Goal: Information Seeking & Learning: Check status

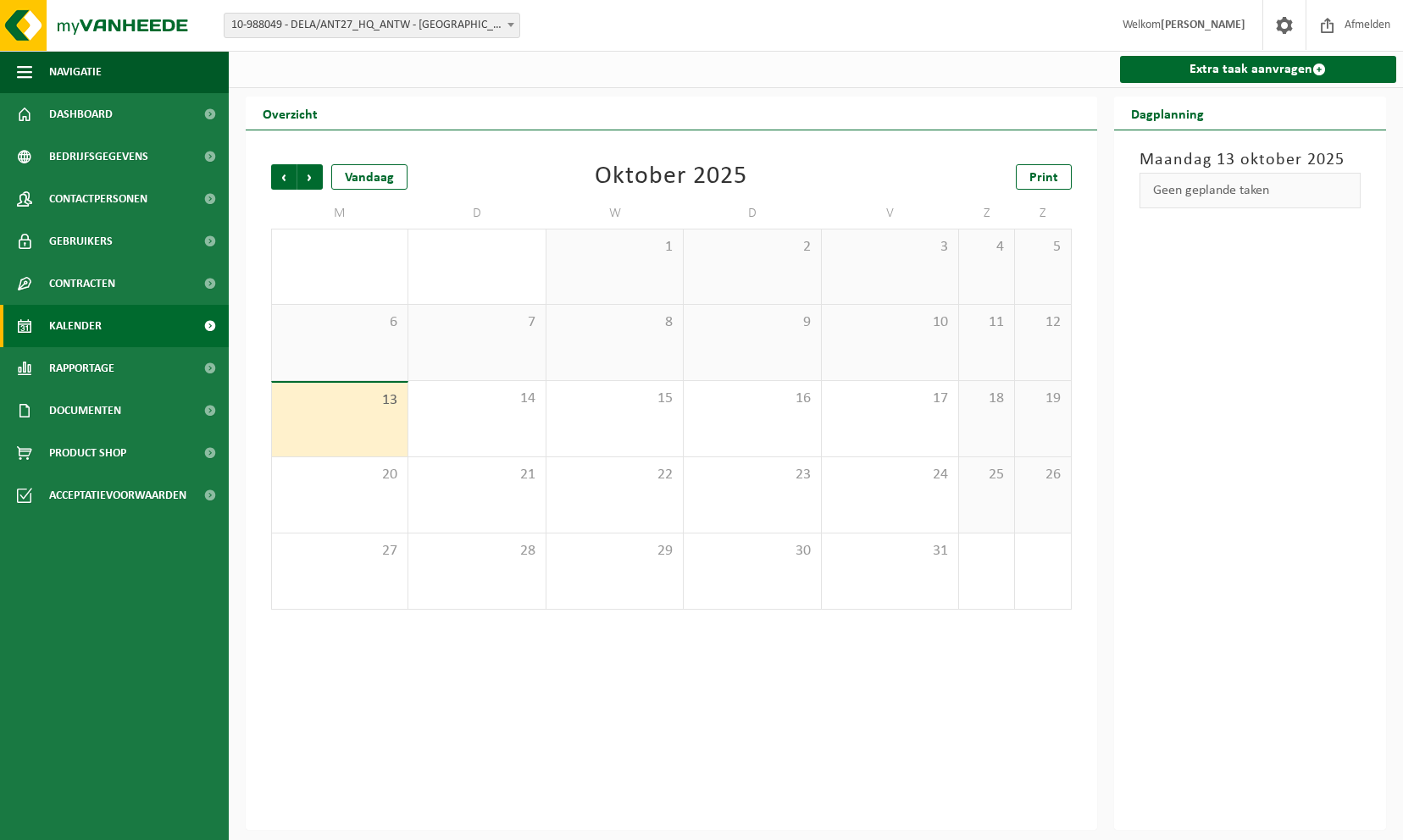
click at [316, 13] on span "10-988049 - DELA/ANT27_HQ_ANTW - [GEOGRAPHIC_DATA]" at bounding box center [372, 25] width 295 height 24
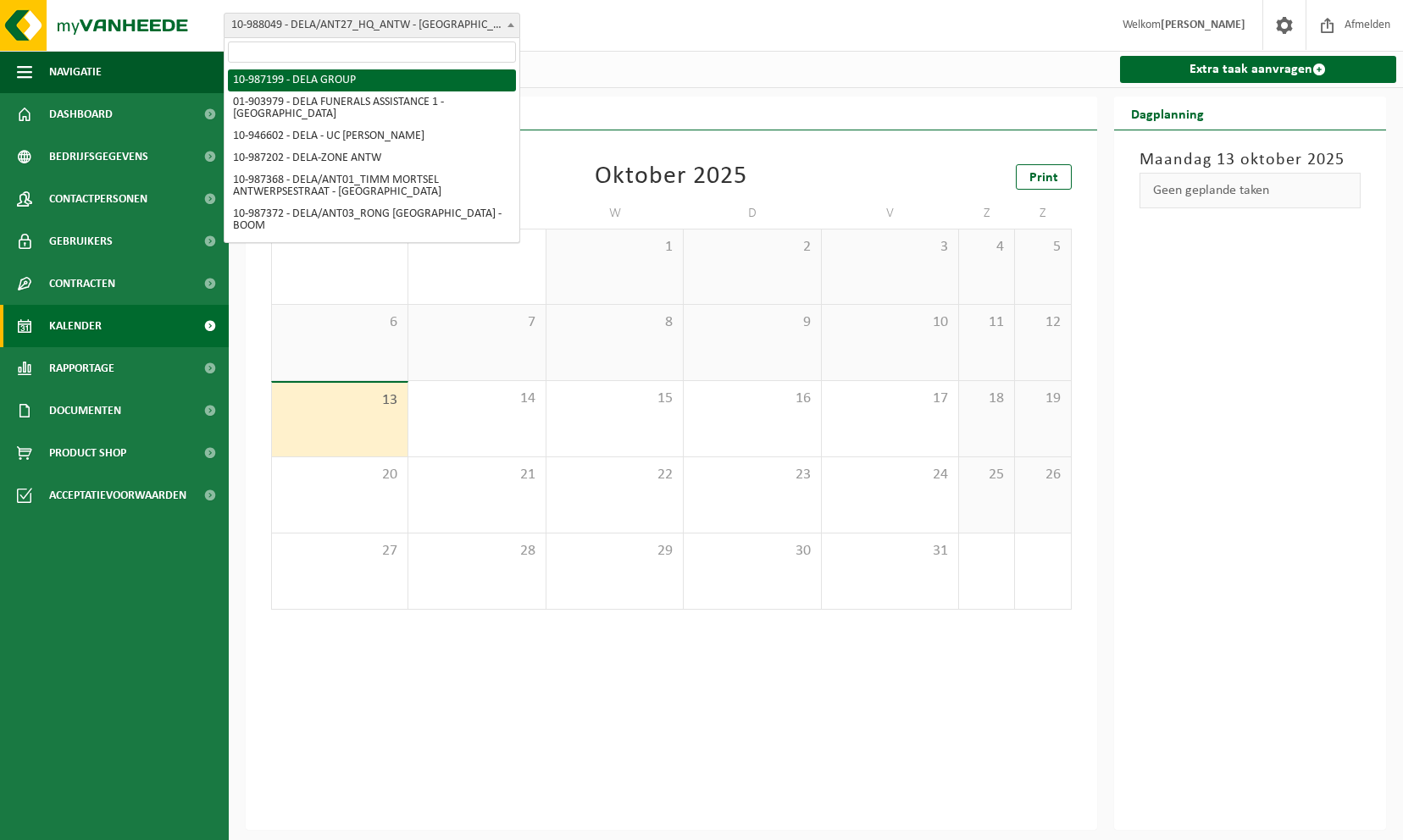
select select "167013"
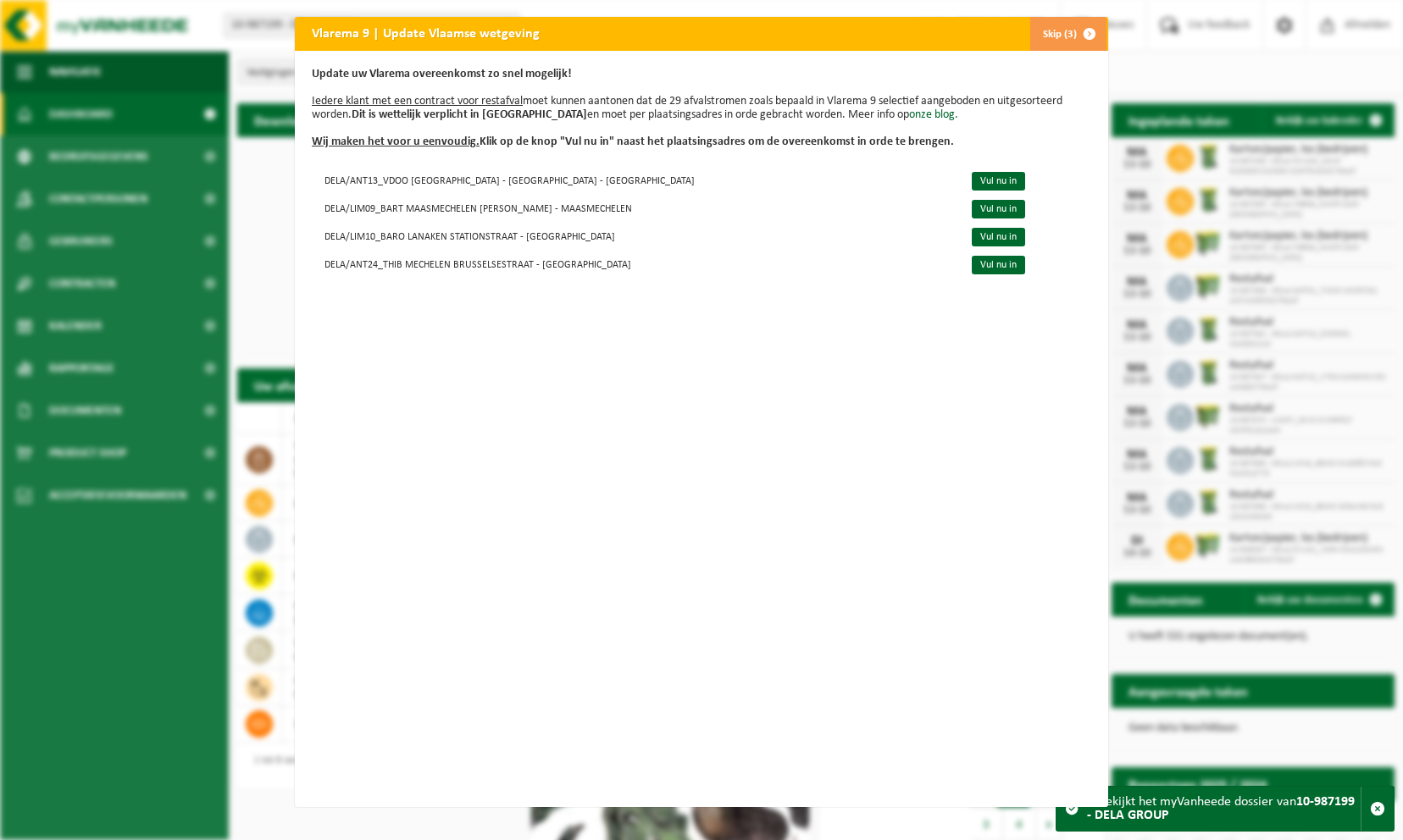
click at [1079, 34] on span "button" at bounding box center [1089, 34] width 34 height 34
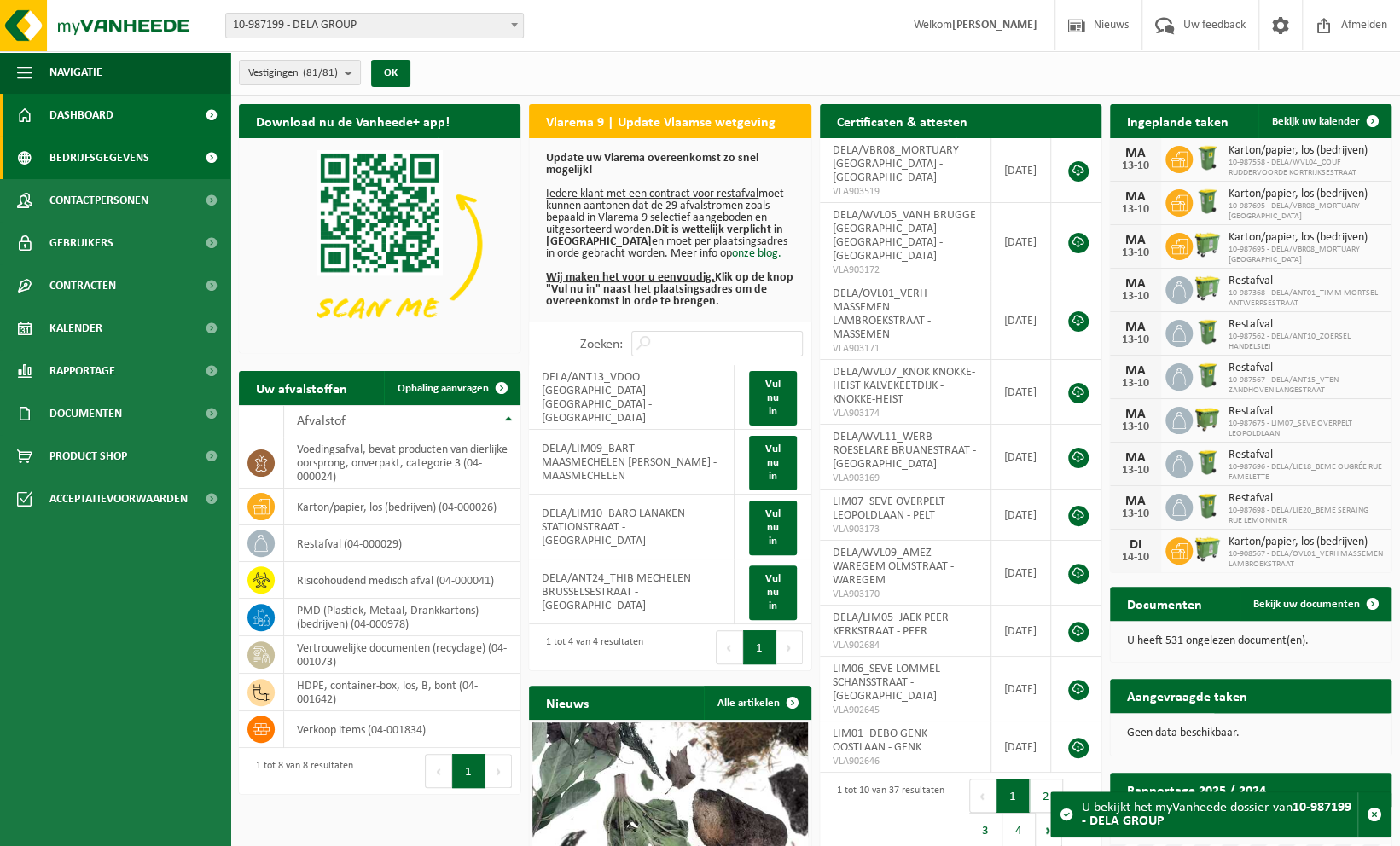
click at [102, 169] on span "Bedrijfsgegevens" at bounding box center [98, 157] width 99 height 42
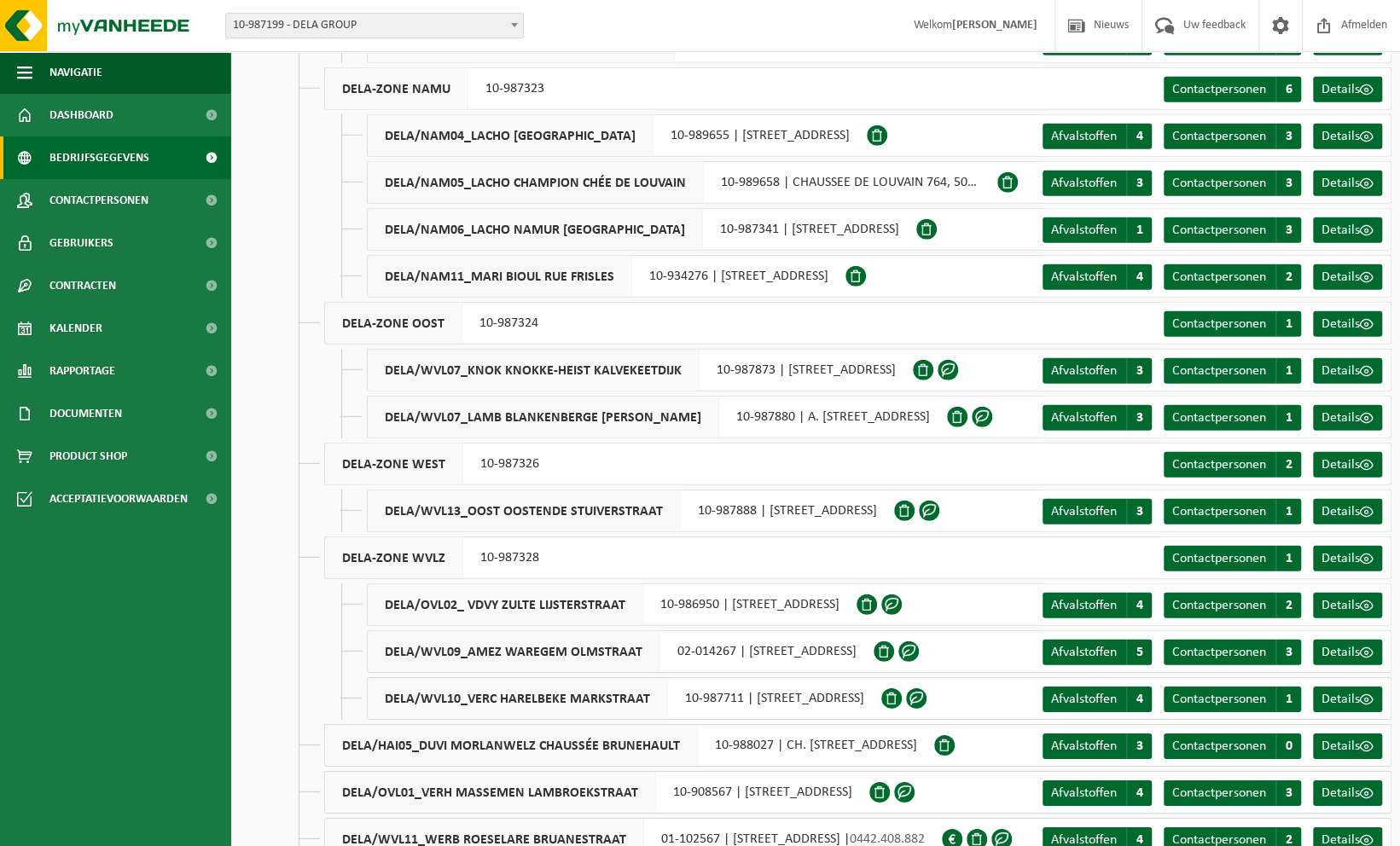
scroll to position [3086, 0]
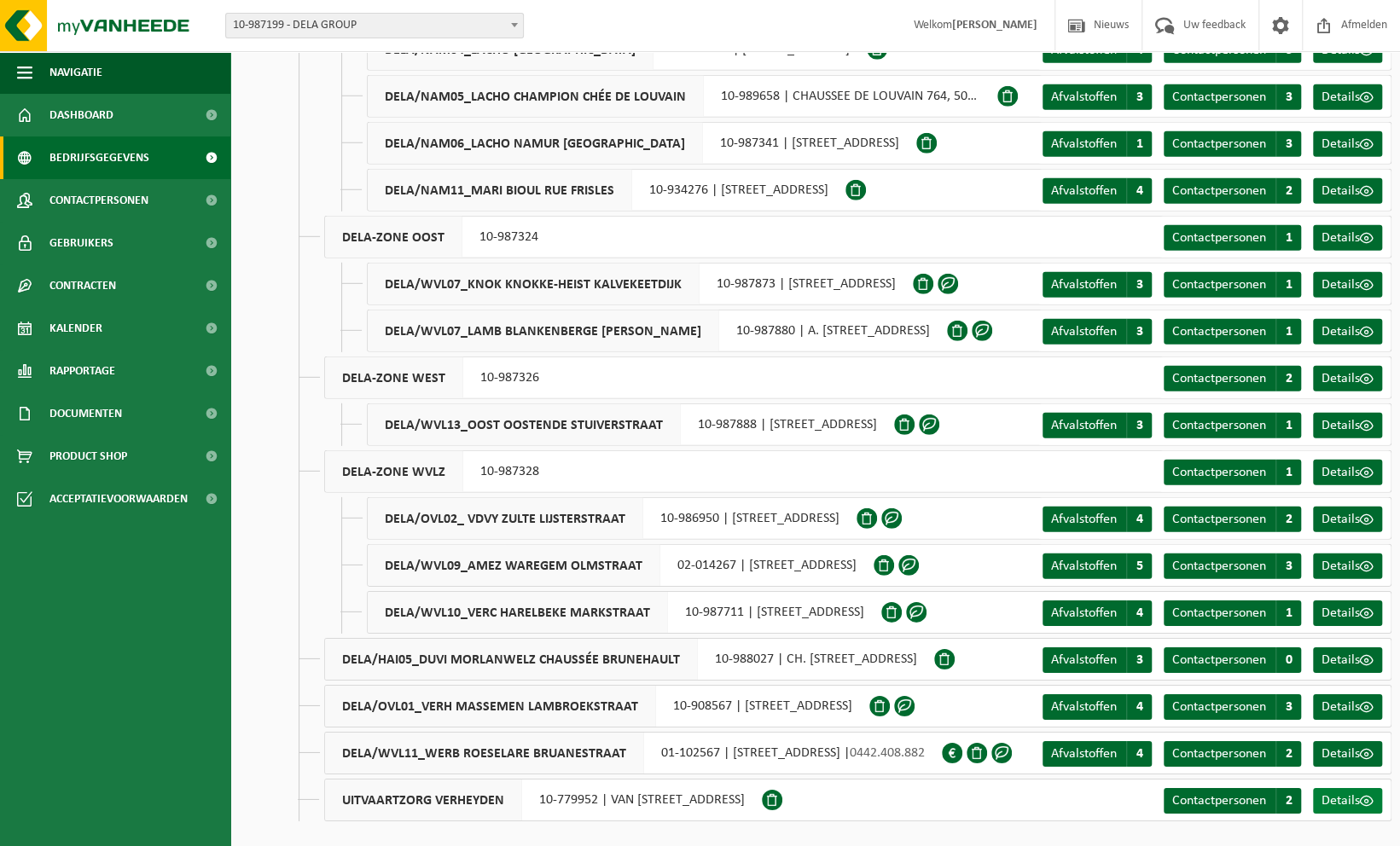
click at [1359, 804] on link "Details" at bounding box center [1348, 801] width 69 height 26
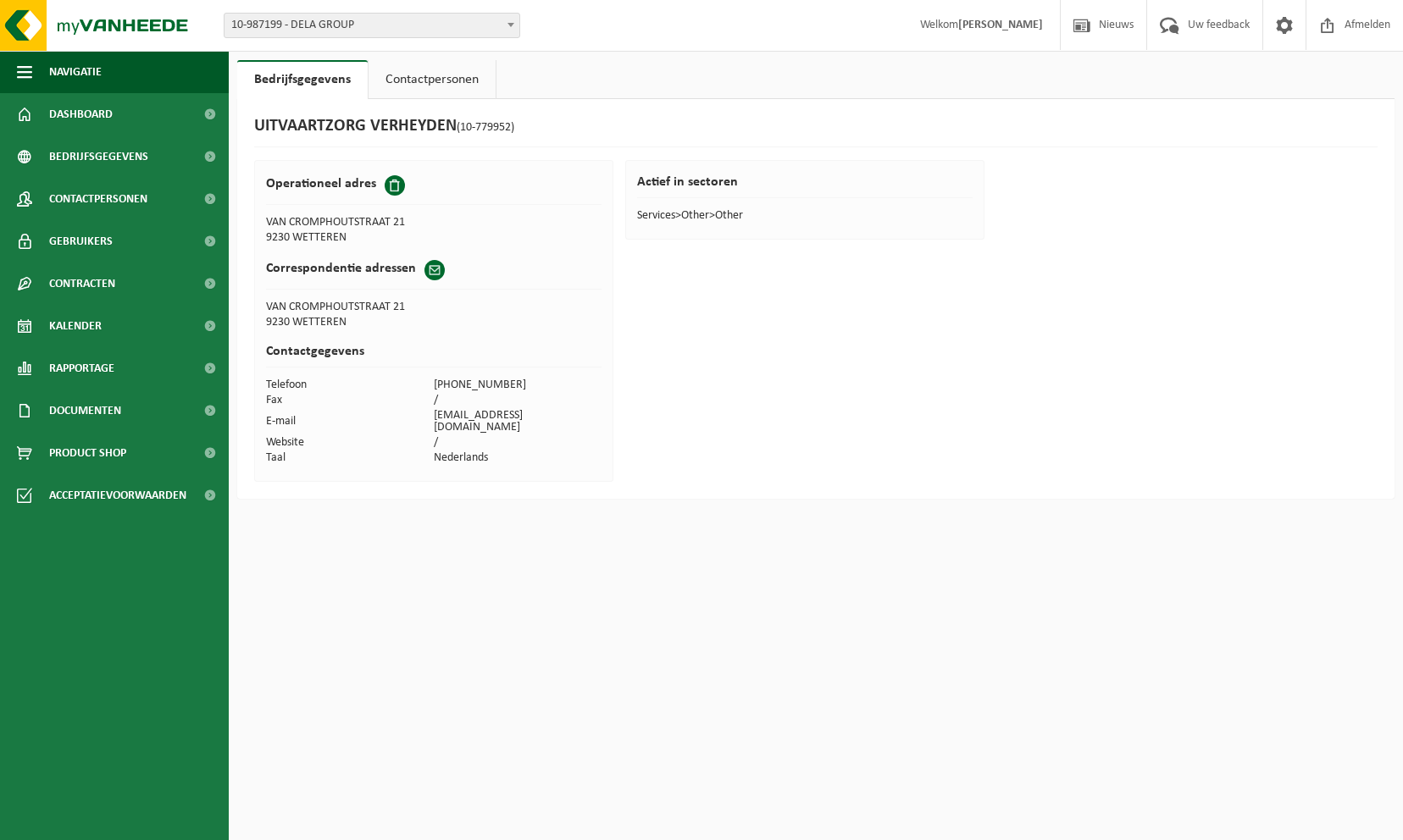
click at [373, 77] on link "Contactpersonen" at bounding box center [432, 79] width 127 height 39
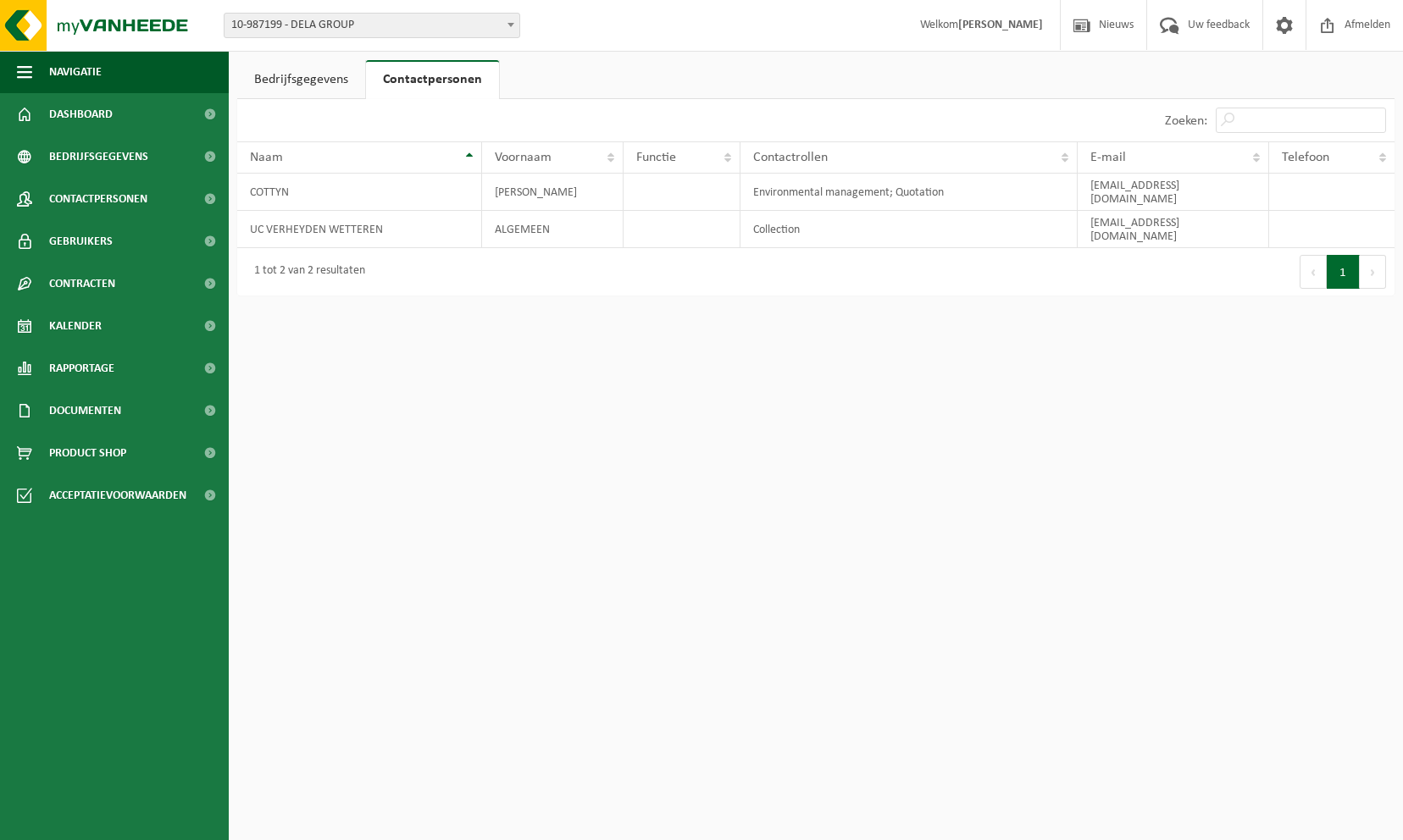
click at [348, 78] on link "Bedrijfsgegevens" at bounding box center [302, 79] width 128 height 39
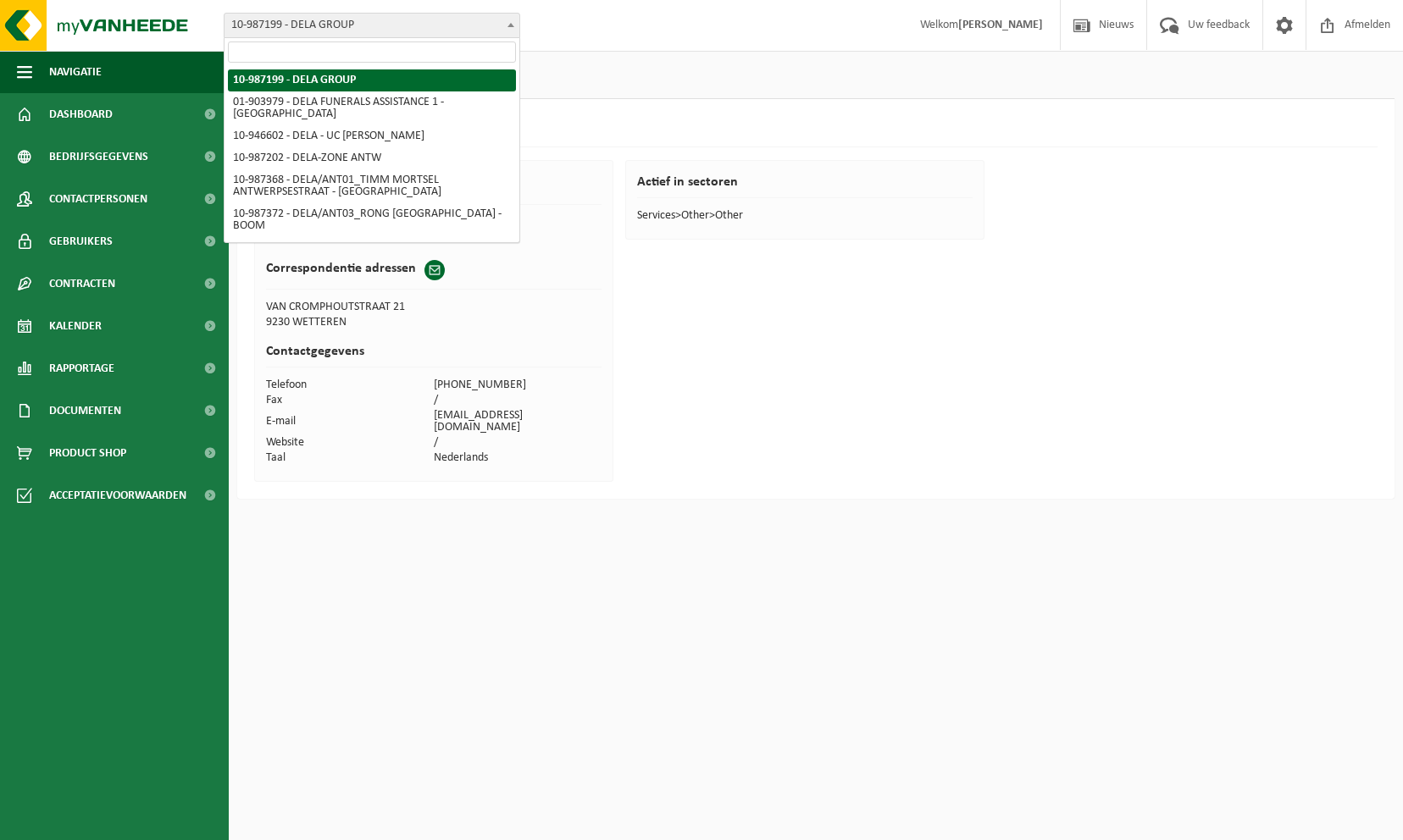
click at [260, 26] on span "10-987199 - DELA GROUP" at bounding box center [372, 25] width 295 height 24
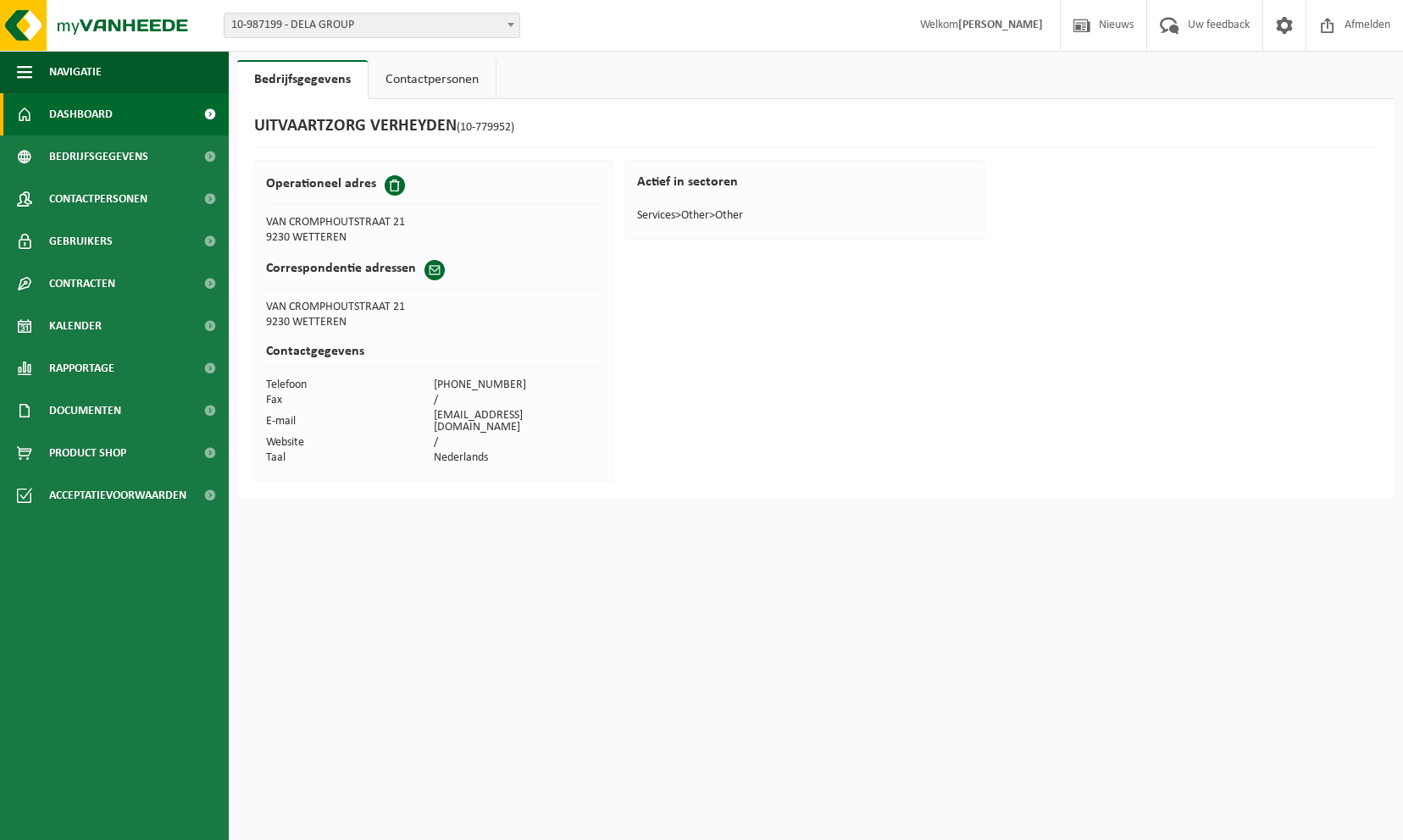
click at [92, 115] on span "Dashboard" at bounding box center [80, 114] width 63 height 42
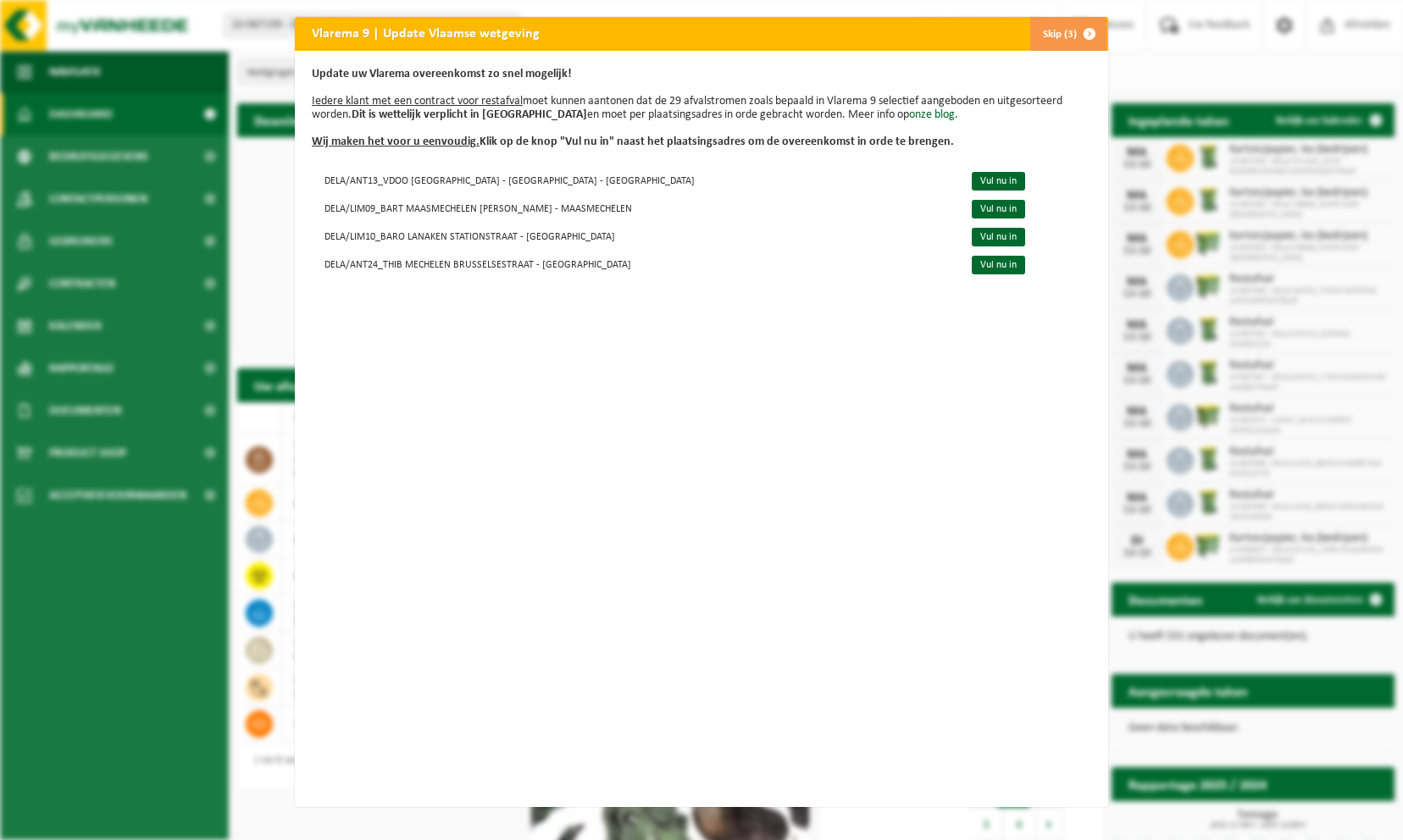
click at [1088, 34] on span "button" at bounding box center [1089, 34] width 34 height 34
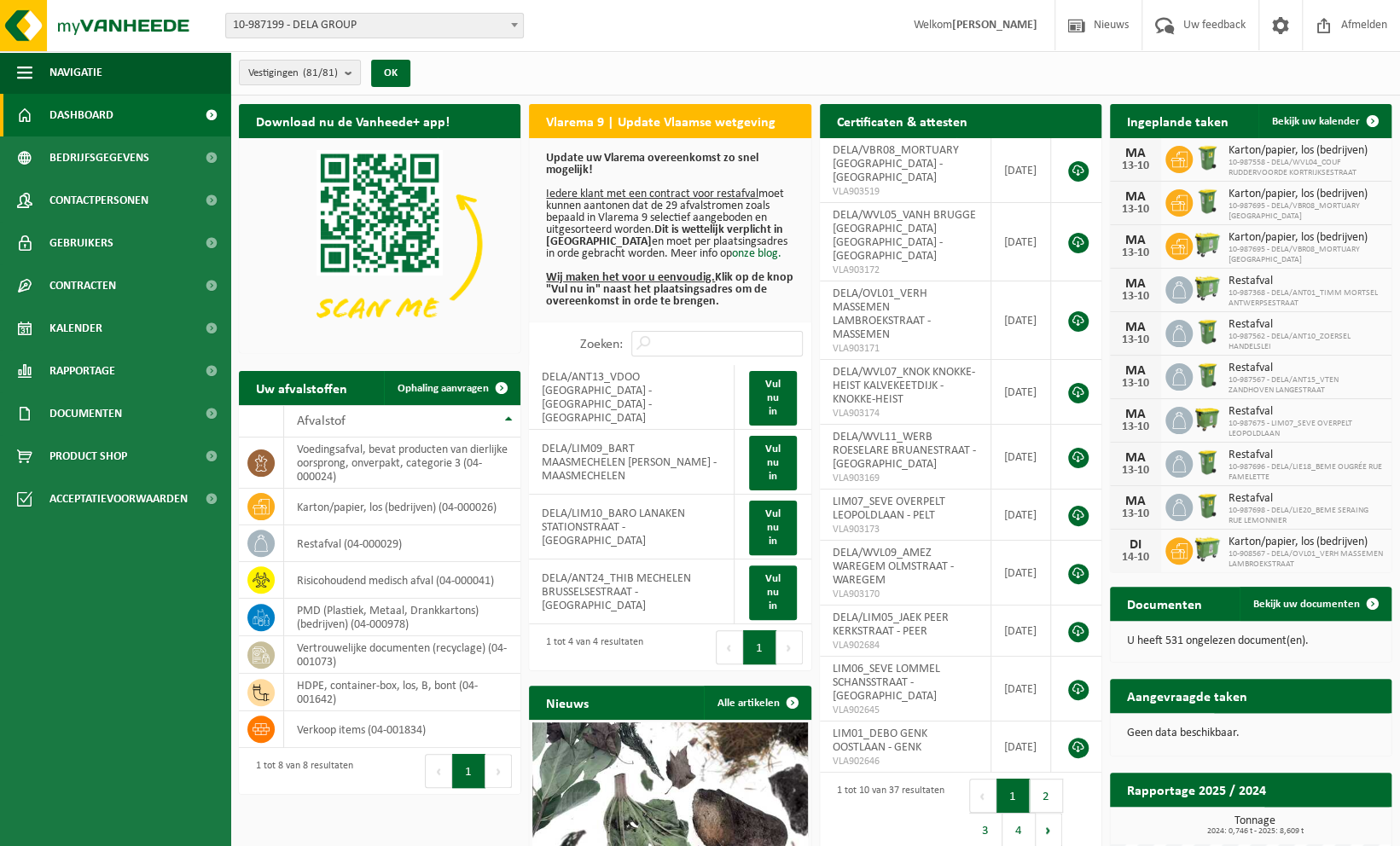
drag, startPoint x: 114, startPoint y: 371, endPoint x: 527, endPoint y: 419, distance: 415.8
click at [114, 371] on span "Rapportage" at bounding box center [82, 371] width 66 height 42
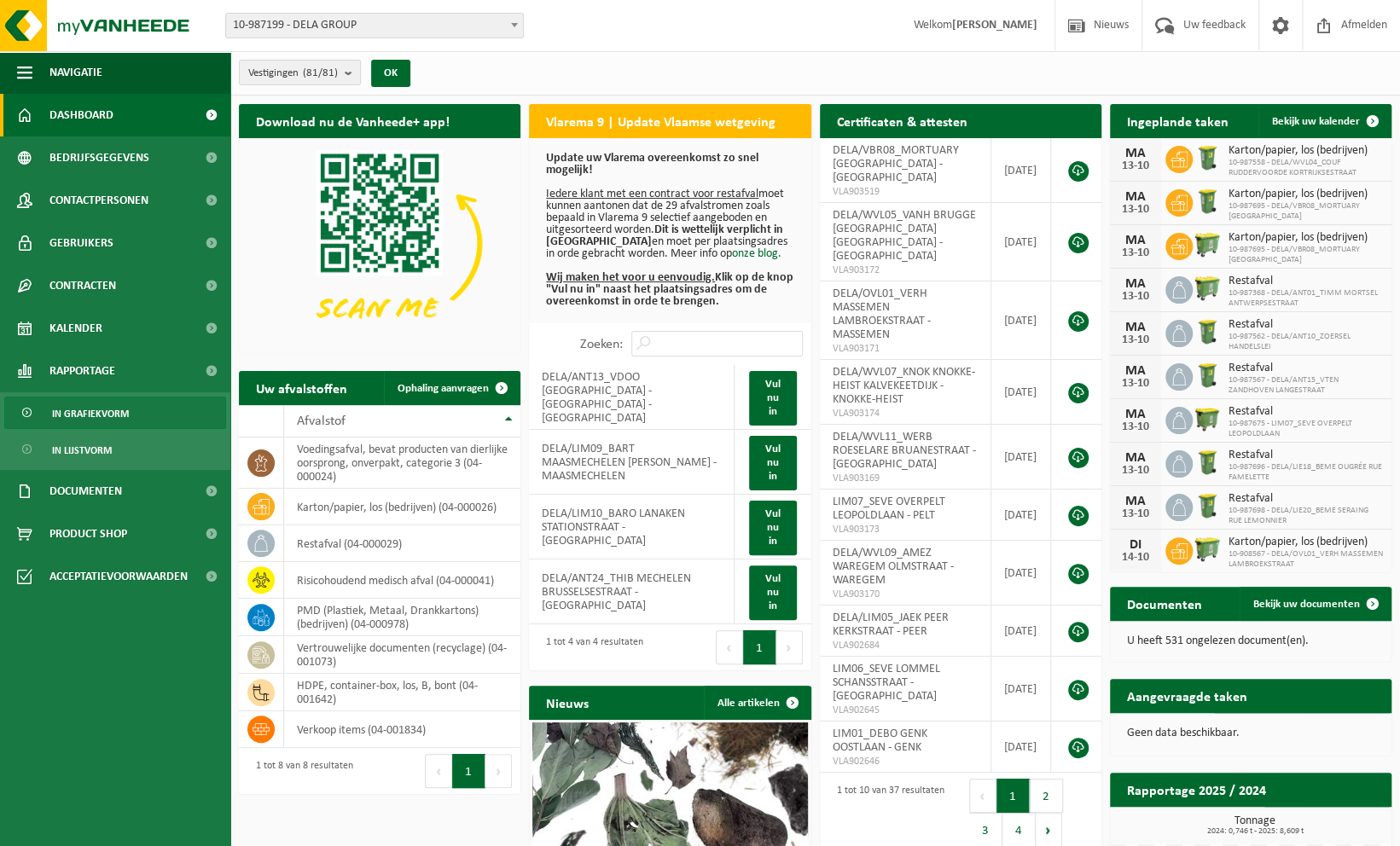
click at [93, 418] on span "In grafiekvorm" at bounding box center [91, 414] width 77 height 33
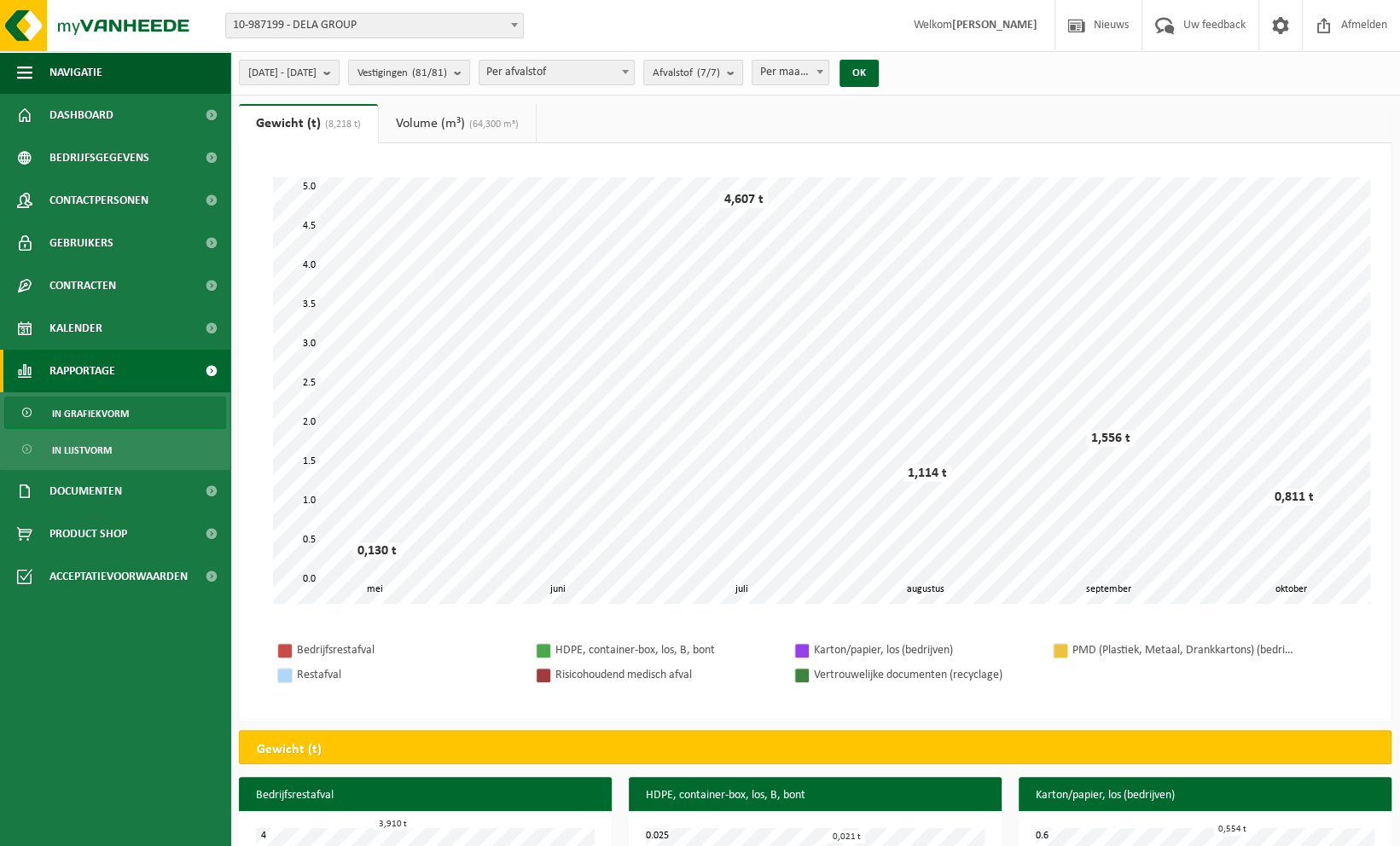
click at [443, 132] on link "Volume (m³) (64,300 m³)" at bounding box center [457, 123] width 157 height 40
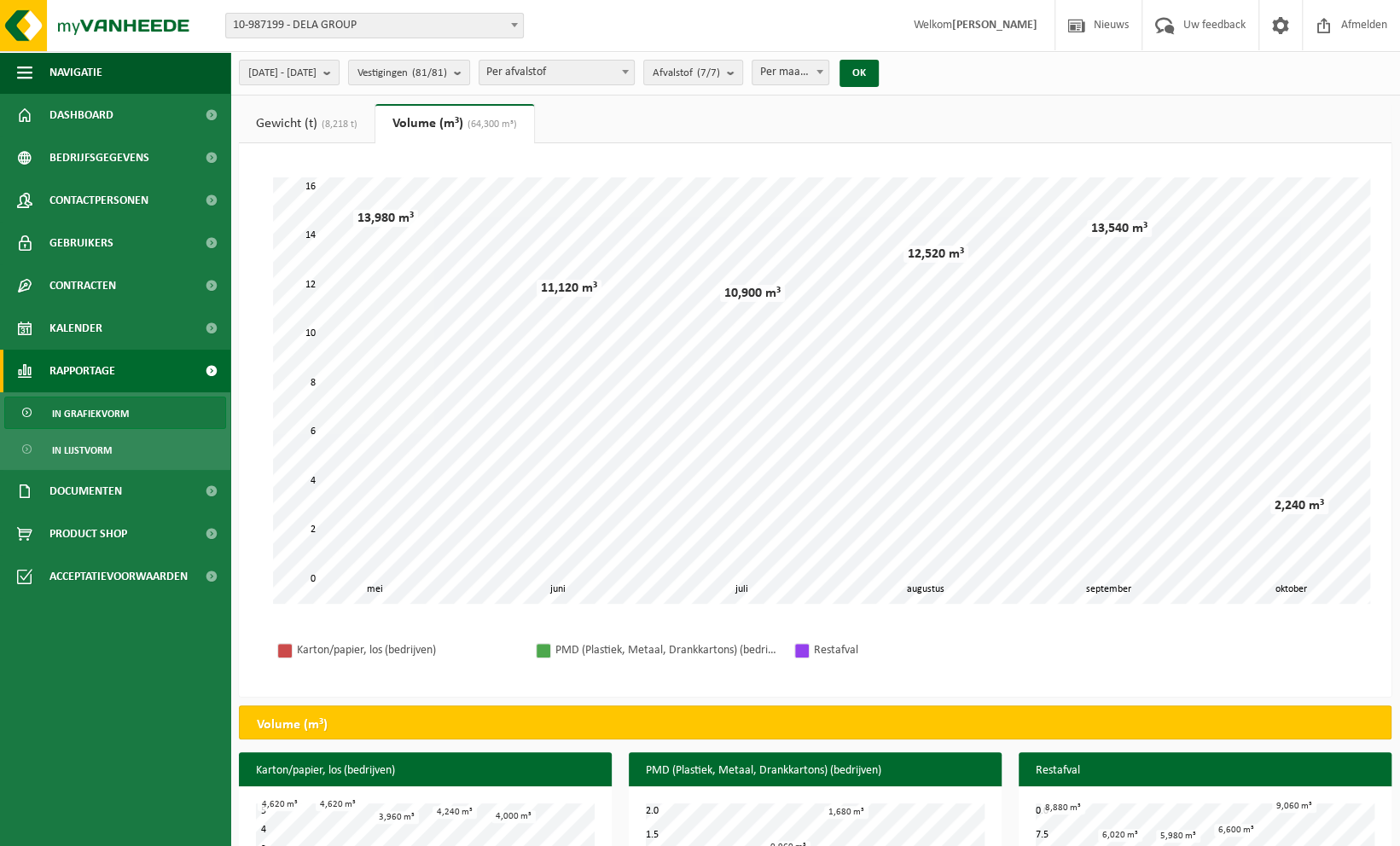
click at [343, 120] on span "(8,218 t)" at bounding box center [338, 124] width 41 height 11
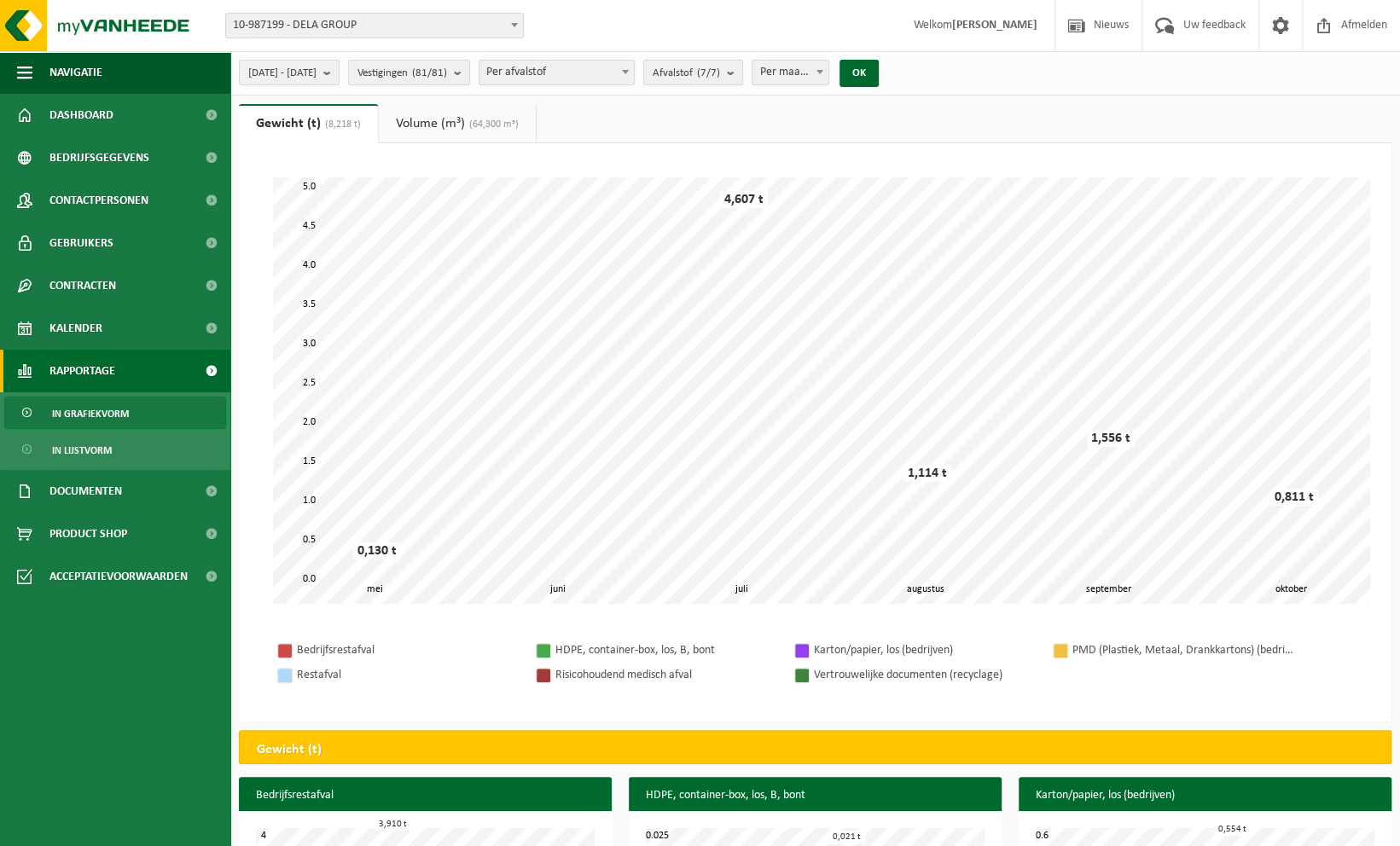
click at [431, 118] on link "Volume (m³) (64,300 m³)" at bounding box center [457, 123] width 157 height 40
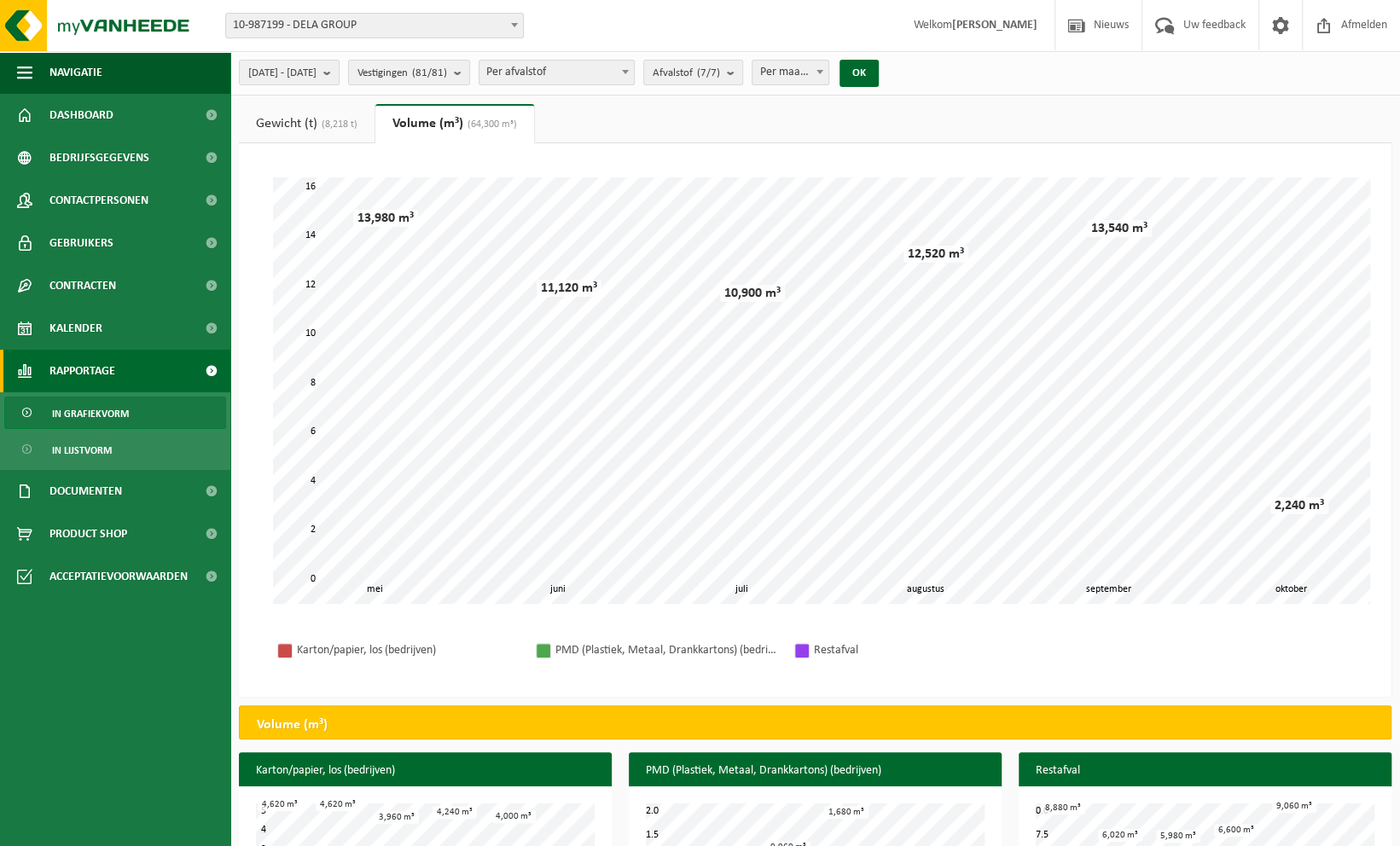
click at [306, 125] on link "Gewicht (t) (8,218 t)" at bounding box center [307, 123] width 136 height 40
